Goal: Find specific page/section: Find specific page/section

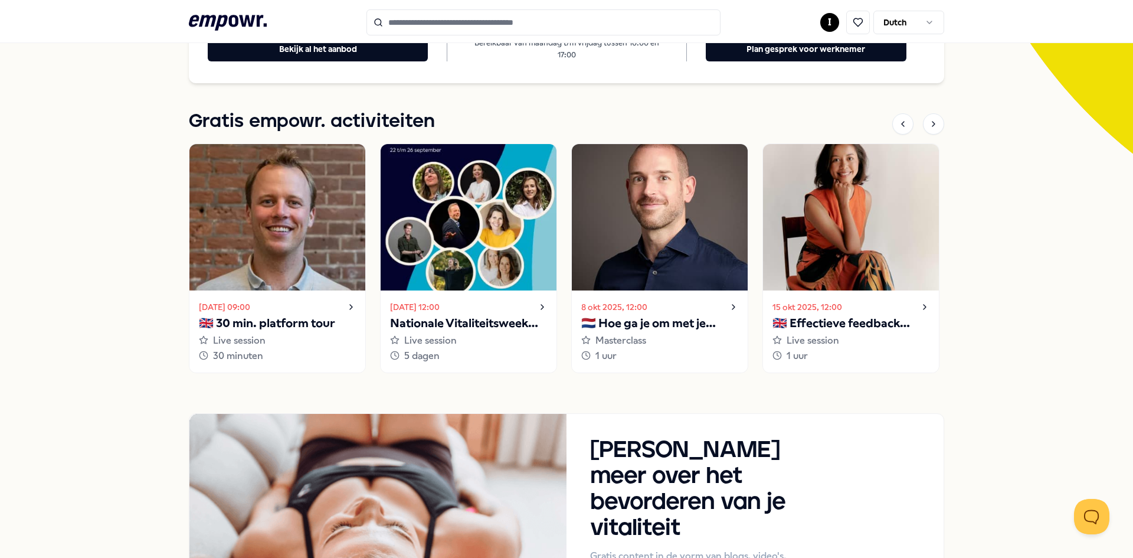
scroll to position [354, 0]
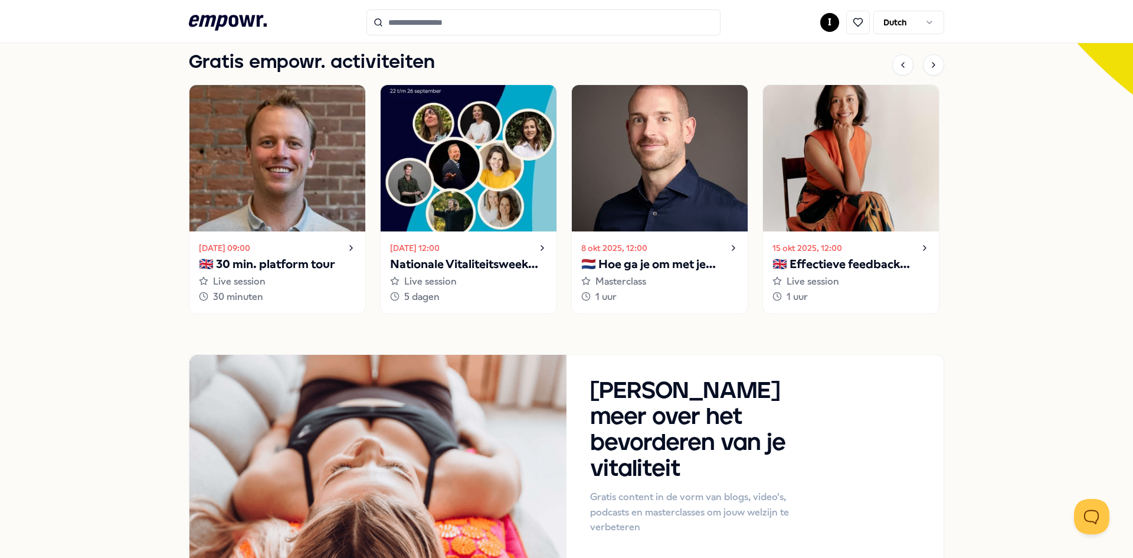
click at [989, 331] on div "Vind passend well-being aanbod voor een werknemer [PERSON_NAME]? Bezoek ons hel…" at bounding box center [566, 182] width 1133 height 921
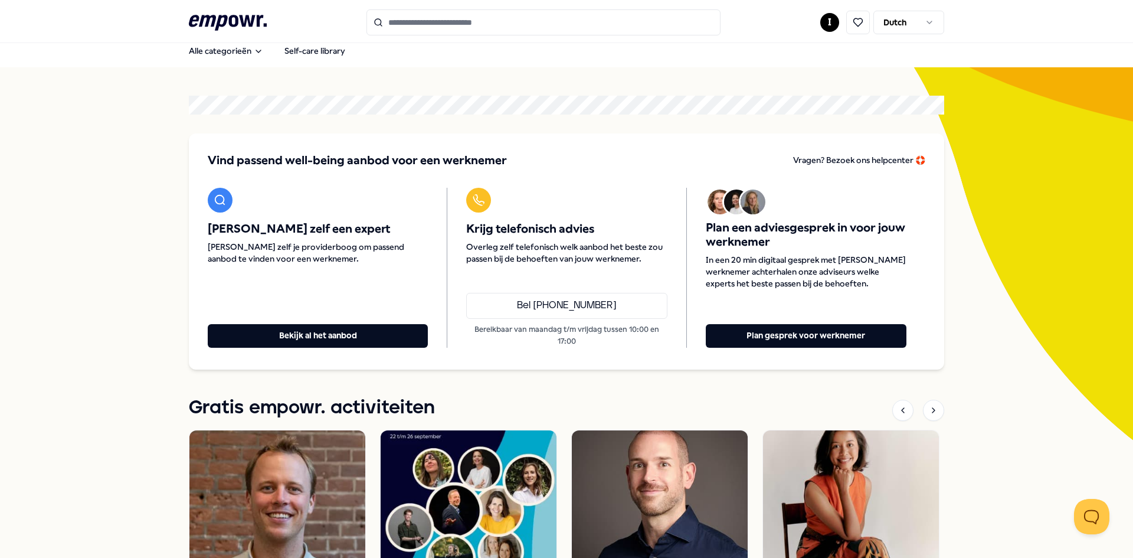
scroll to position [0, 0]
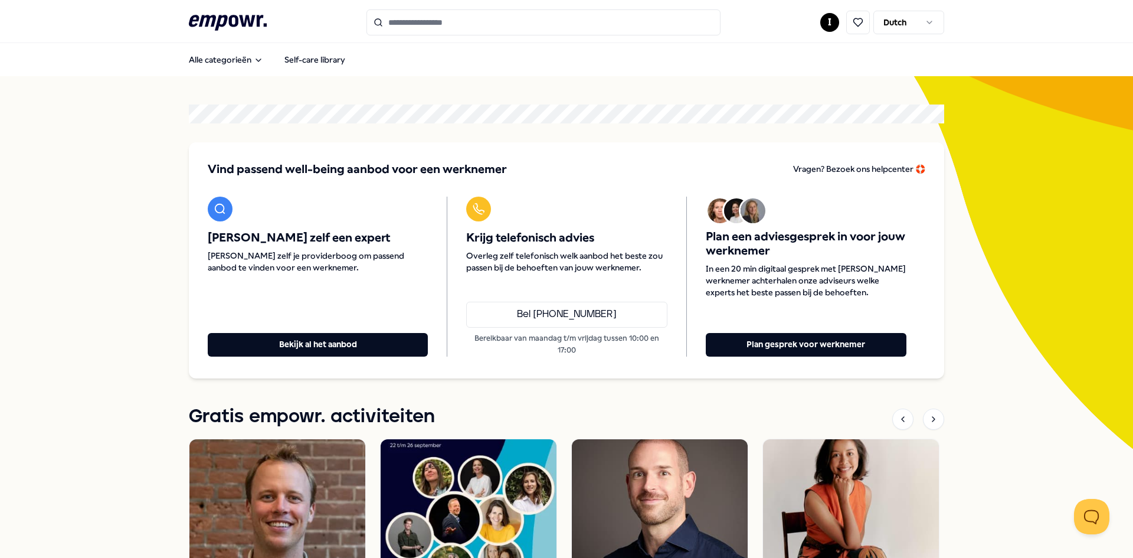
click at [814, 18] on div ".empowr-logo_svg__cls-1{fill:#03032f} I Dutch" at bounding box center [567, 22] width 756 height 26
click at [823, 18] on html ".empowr-logo_svg__cls-1{fill:#03032f} I Dutch Alle categorieën Self-care librar…" at bounding box center [566, 279] width 1133 height 558
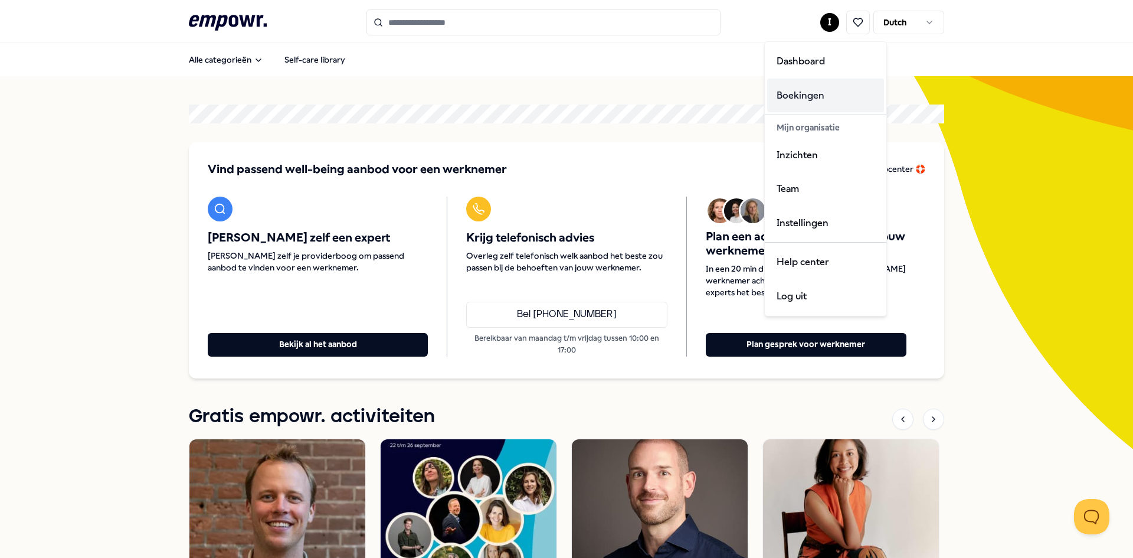
click at [804, 96] on div "Boekingen" at bounding box center [825, 96] width 117 height 34
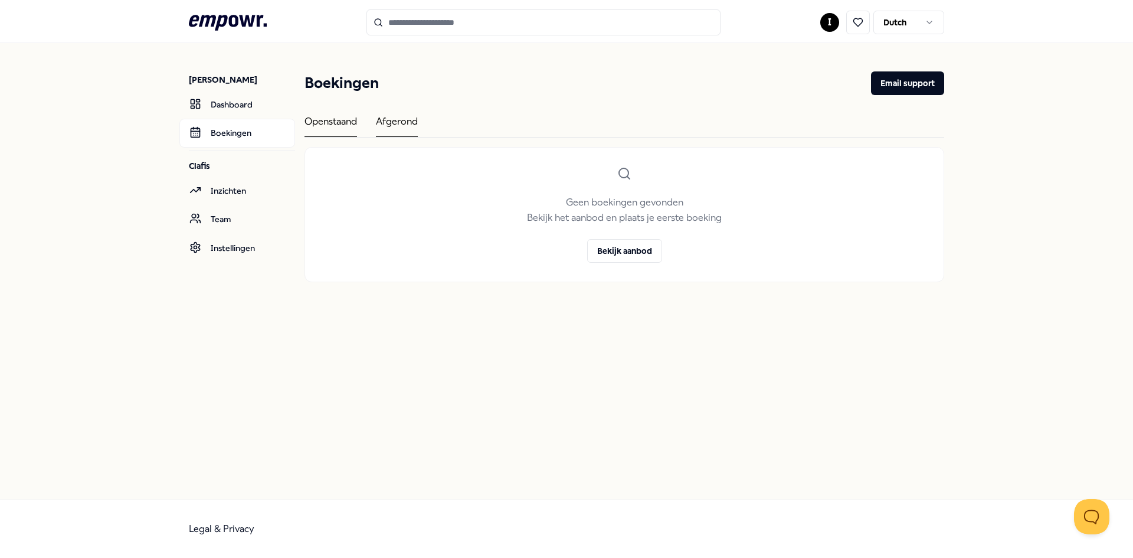
click at [416, 125] on div "Afgerond" at bounding box center [397, 125] width 42 height 23
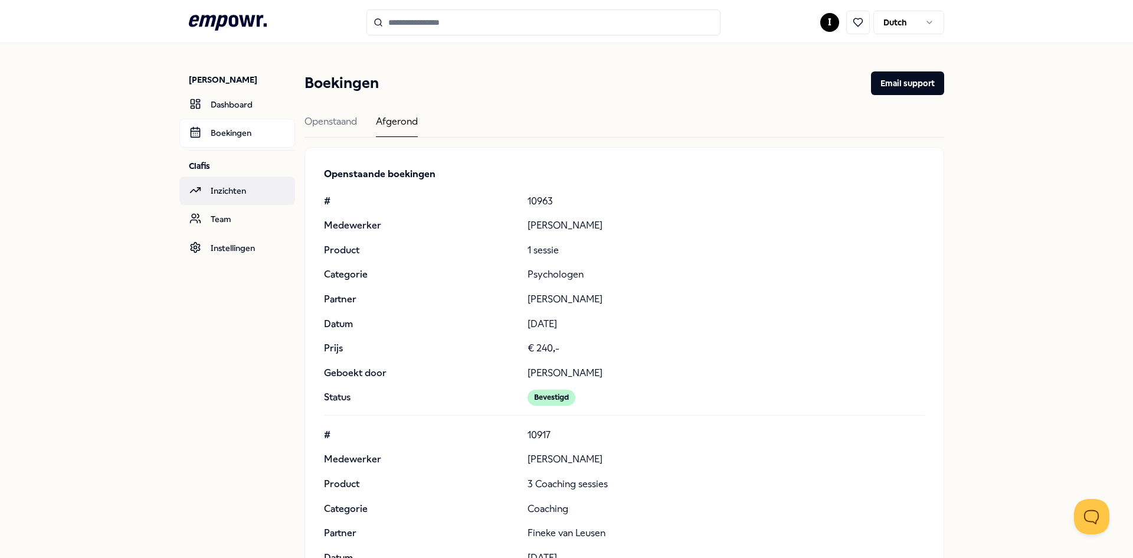
click at [235, 187] on link "Inzichten" at bounding box center [237, 190] width 116 height 28
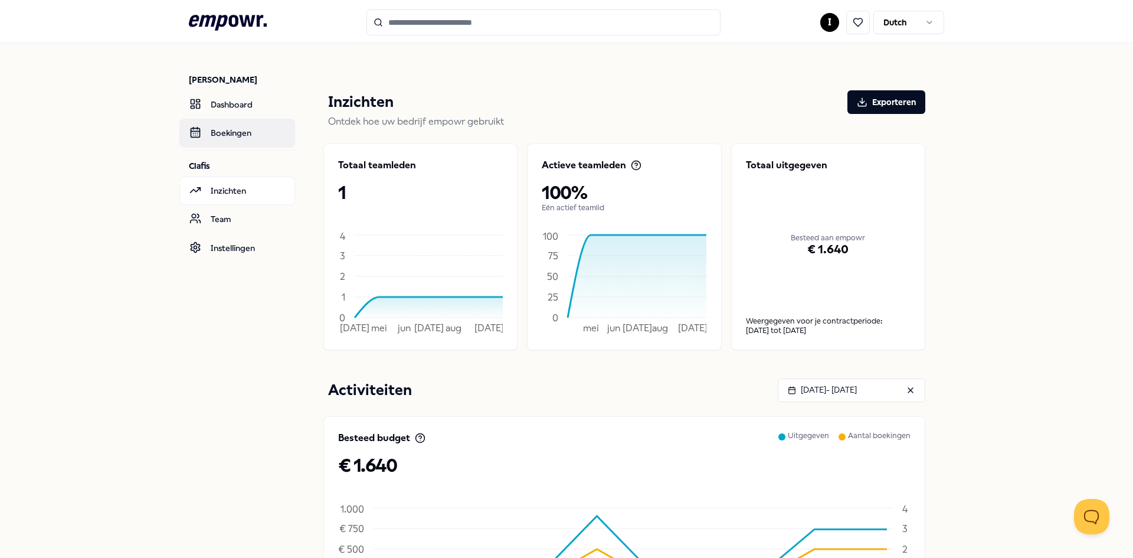
click at [236, 126] on link "Boekingen" at bounding box center [237, 133] width 116 height 28
